Goal: Browse casually

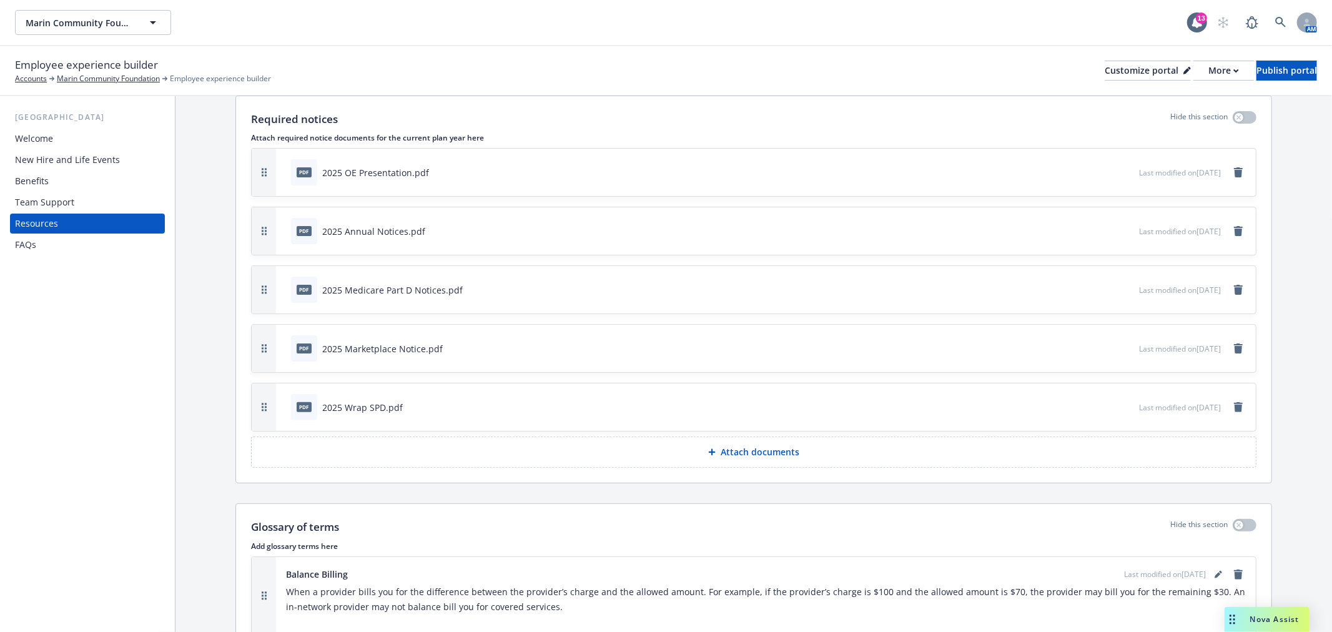
scroll to position [69, 0]
